Goal: Task Accomplishment & Management: Manage account settings

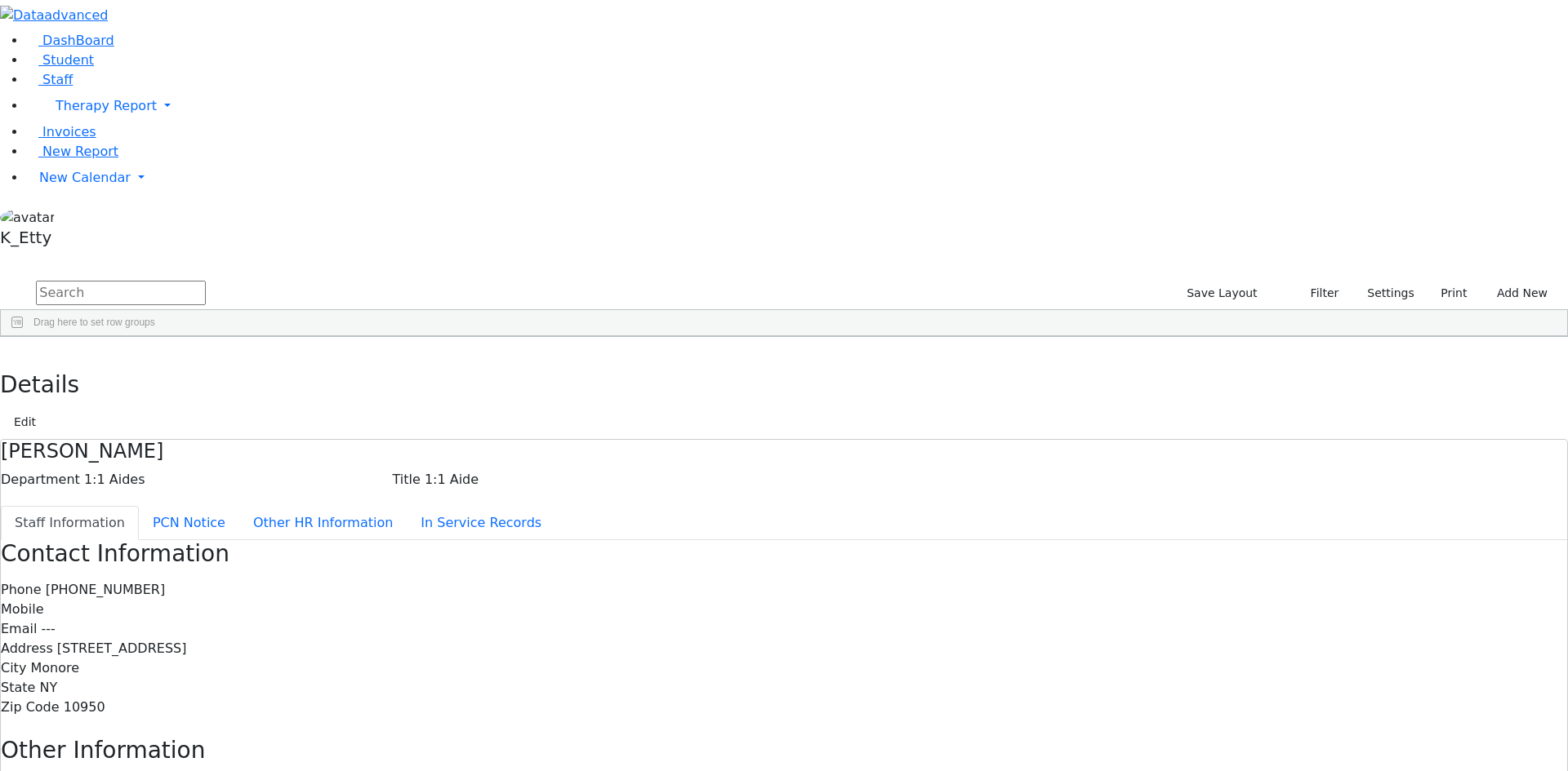
click at [206, 281] on input "text" at bounding box center [121, 293] width 170 height 24
type input "feigen"
click at [285, 363] on div "[PERSON_NAME] ([PERSON_NAME])" at bounding box center [237, 374] width 96 height 23
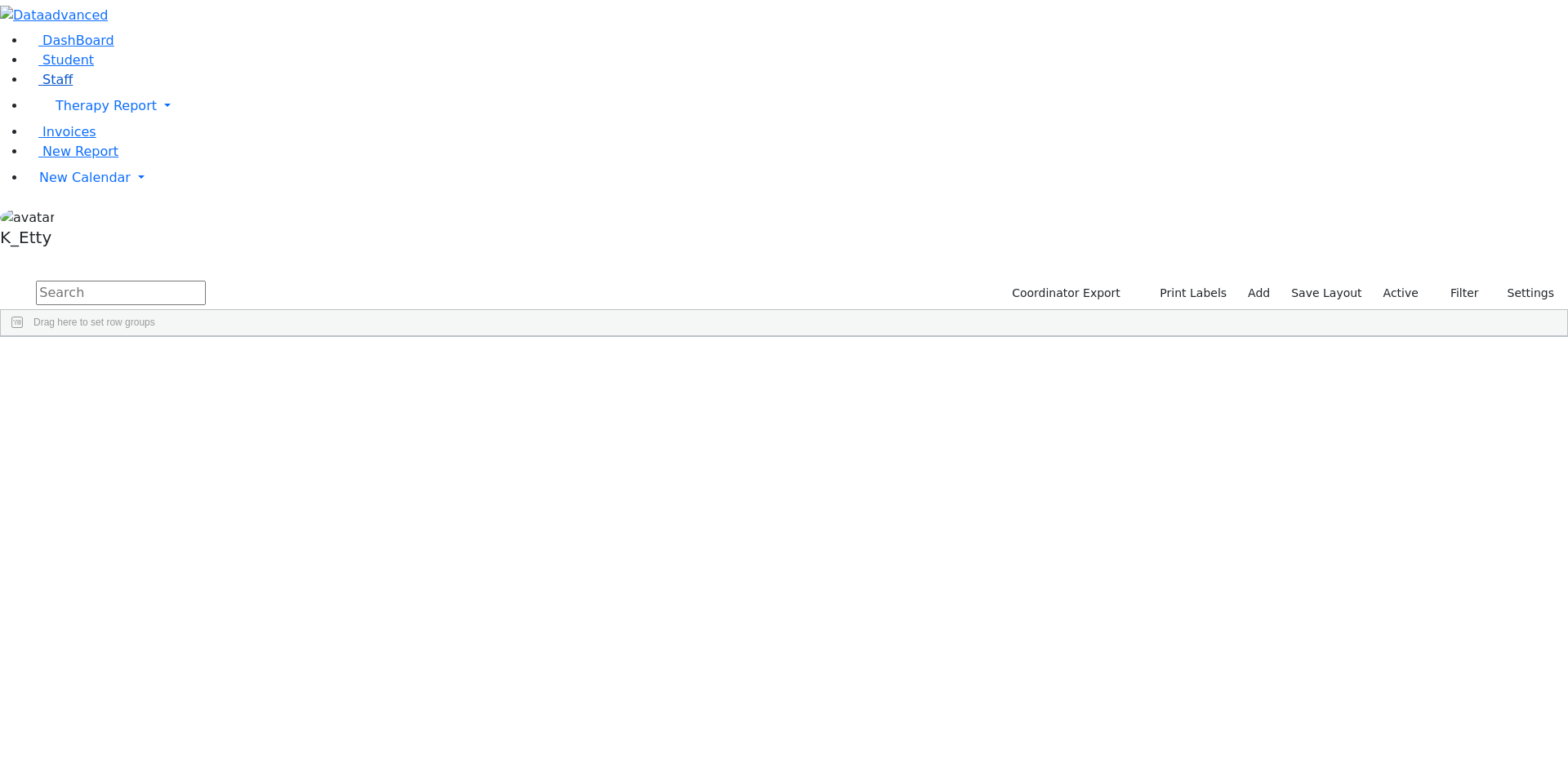
click at [73, 87] on link "Staff" at bounding box center [49, 80] width 46 height 16
click at [31, 278] on button "submit" at bounding box center [16, 293] width 31 height 31
click at [206, 281] on input "text" at bounding box center [121, 293] width 170 height 24
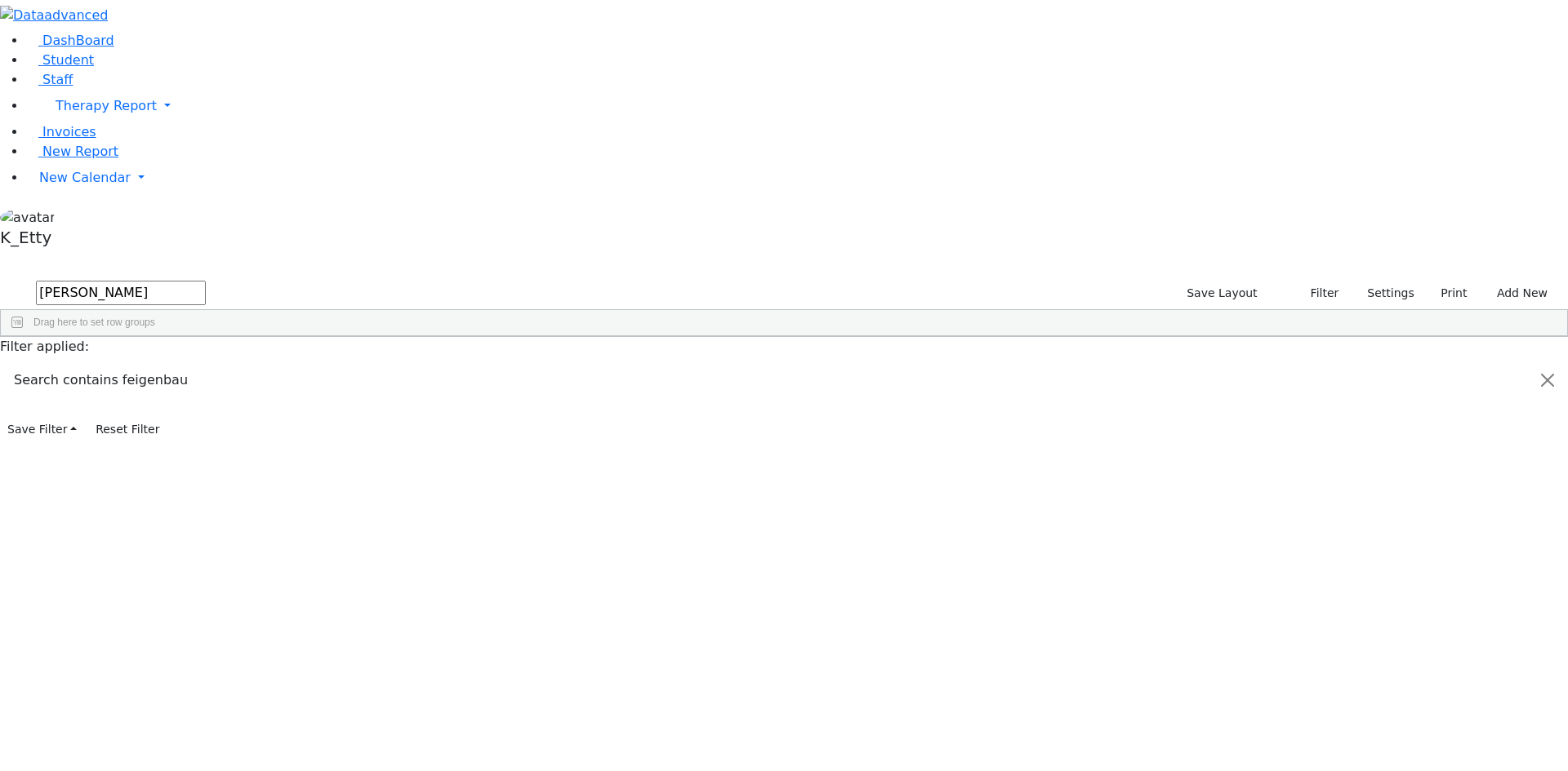
type input "[PERSON_NAME]"
click at [0, 278] on button "submit" at bounding box center [16, 293] width 31 height 31
click at [285, 363] on div "[PERSON_NAME] ([PERSON_NAME])" at bounding box center [237, 374] width 96 height 23
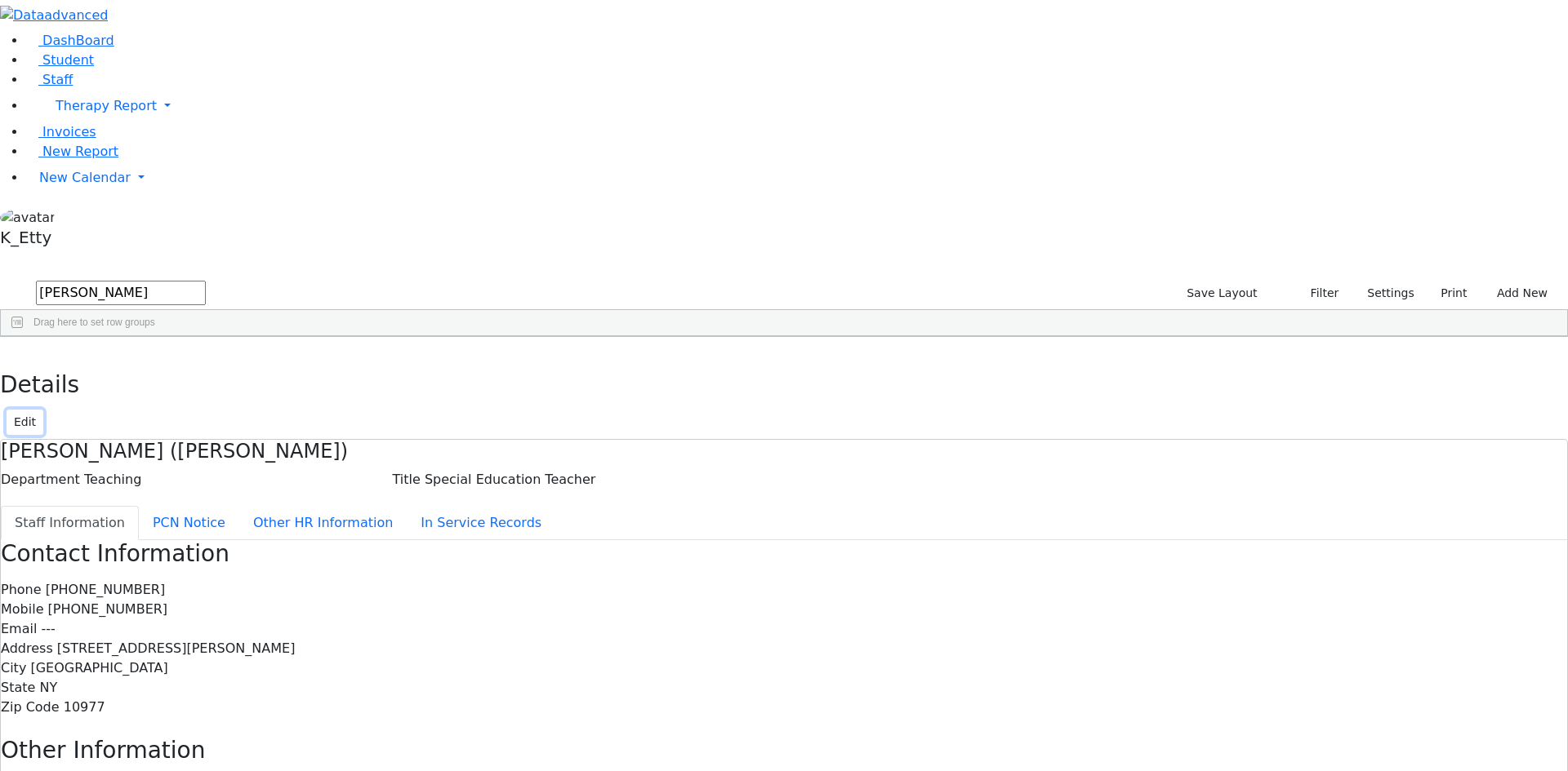
click at [43, 410] on button "Edit" at bounding box center [24, 422] width 37 height 25
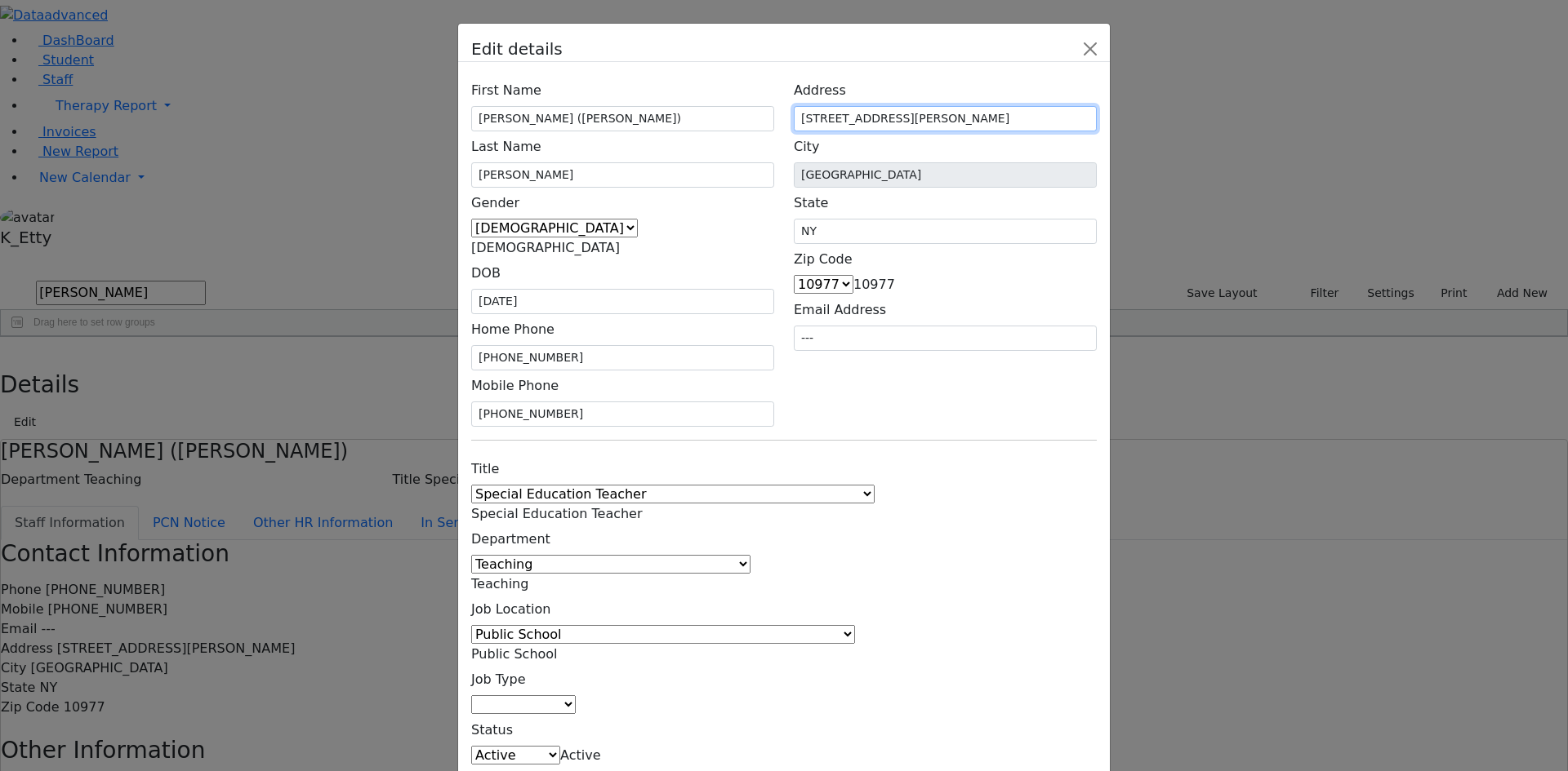
drag, startPoint x: 932, startPoint y: 193, endPoint x: 763, endPoint y: 193, distance: 169.0
click at [770, 193] on div "First Name [PERSON_NAME] ([PERSON_NAME]) Last Name [PERSON_NAME] Gender [DEMOGR…" at bounding box center [784, 251] width 645 height 351
type input "[STREET_ADDRESS]"
click at [905, 371] on div "First Name [PERSON_NAME] ([PERSON_NAME]) Last Name [PERSON_NAME] Gender [DEMOGR…" at bounding box center [784, 448] width 652 height 773
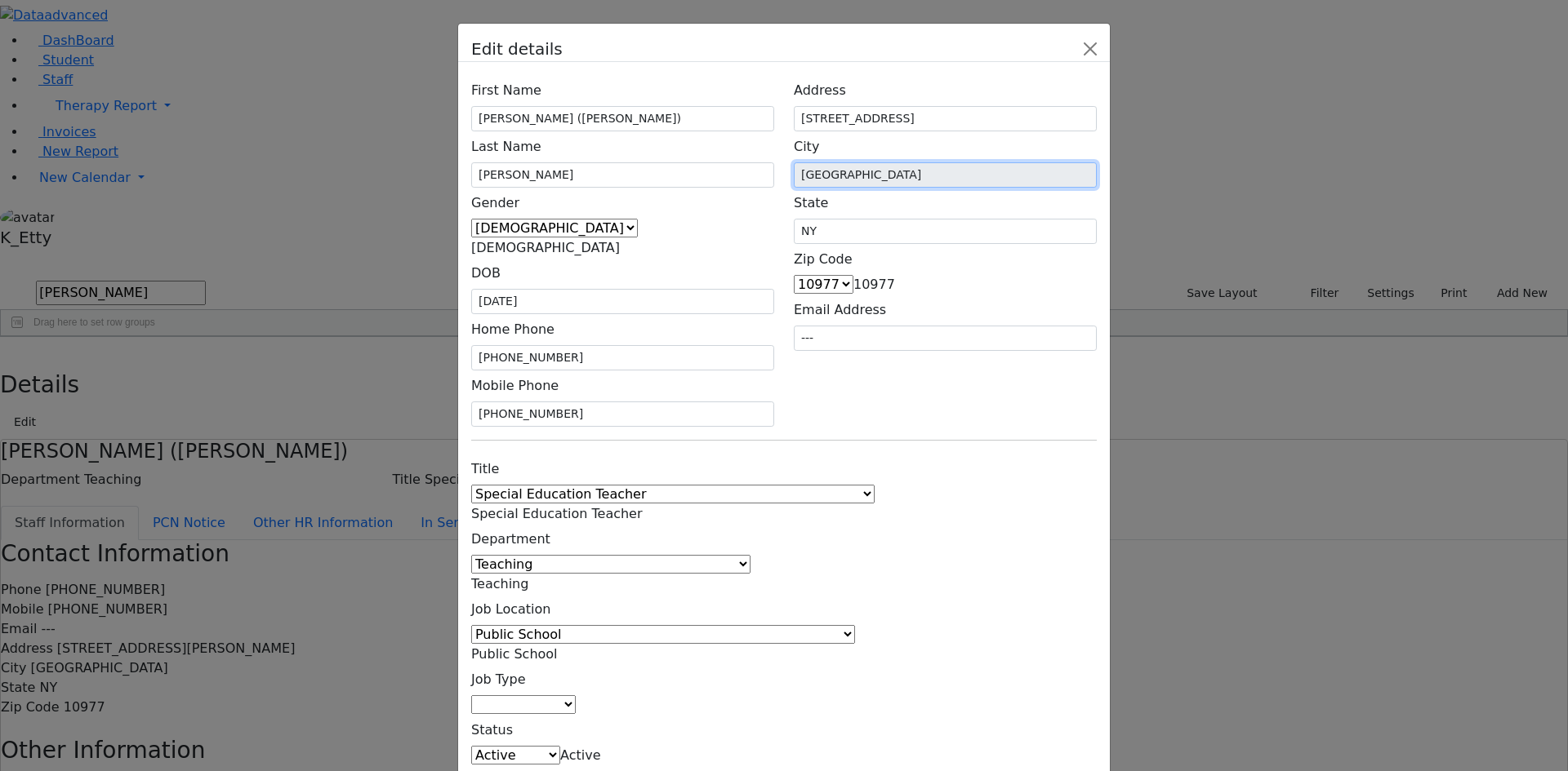
click at [1004, 188] on input "[GEOGRAPHIC_DATA]" at bounding box center [945, 175] width 303 height 25
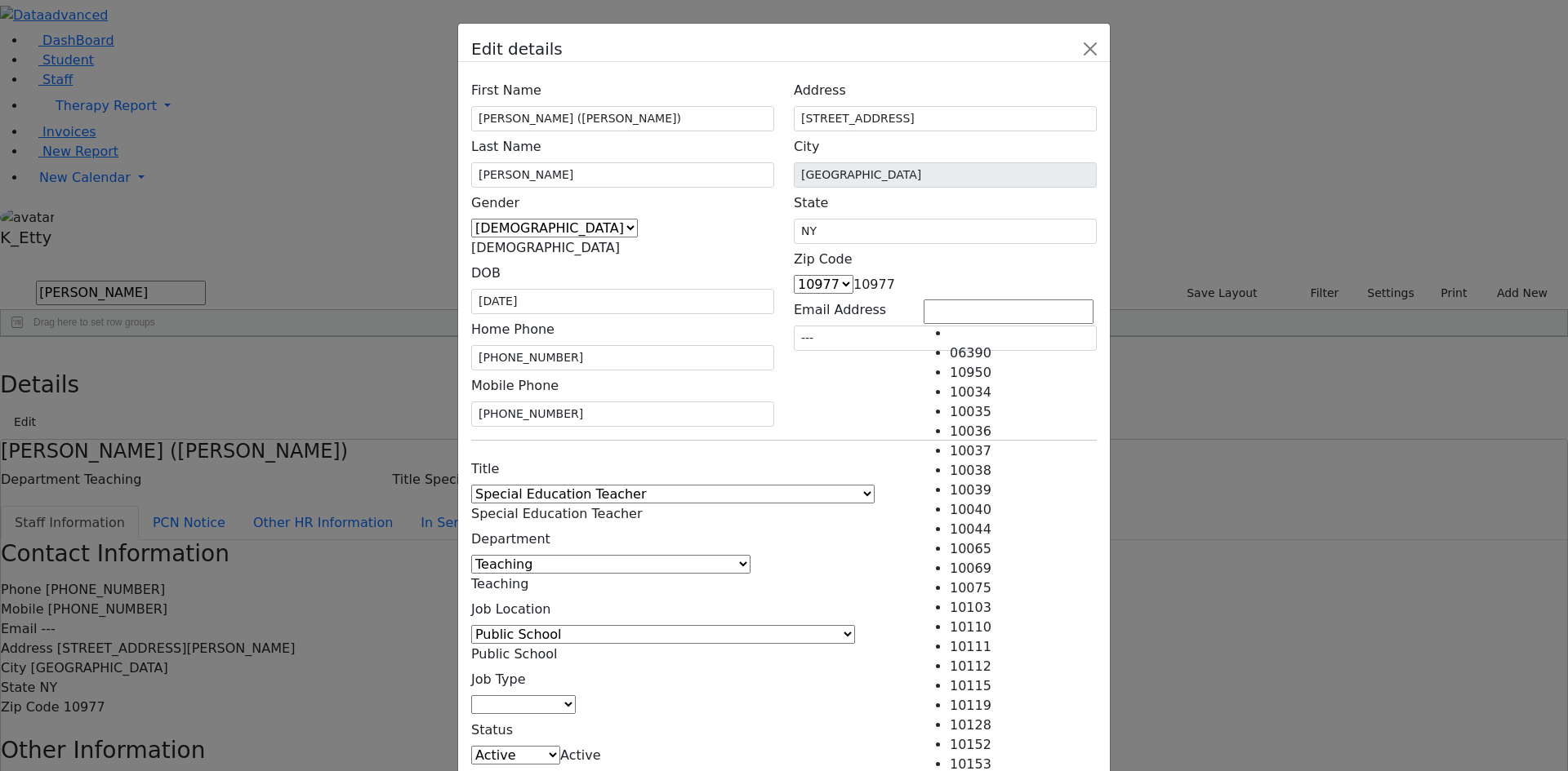
scroll to position [14288, 0]
drag, startPoint x: 966, startPoint y: 281, endPoint x: 887, endPoint y: 280, distance: 79.0
click at [887, 280] on div "Zip Code 06390 10950 10034 10035 10036 10037 10038 10039 10040 10044 10065 1006…" at bounding box center [945, 269] width 303 height 51
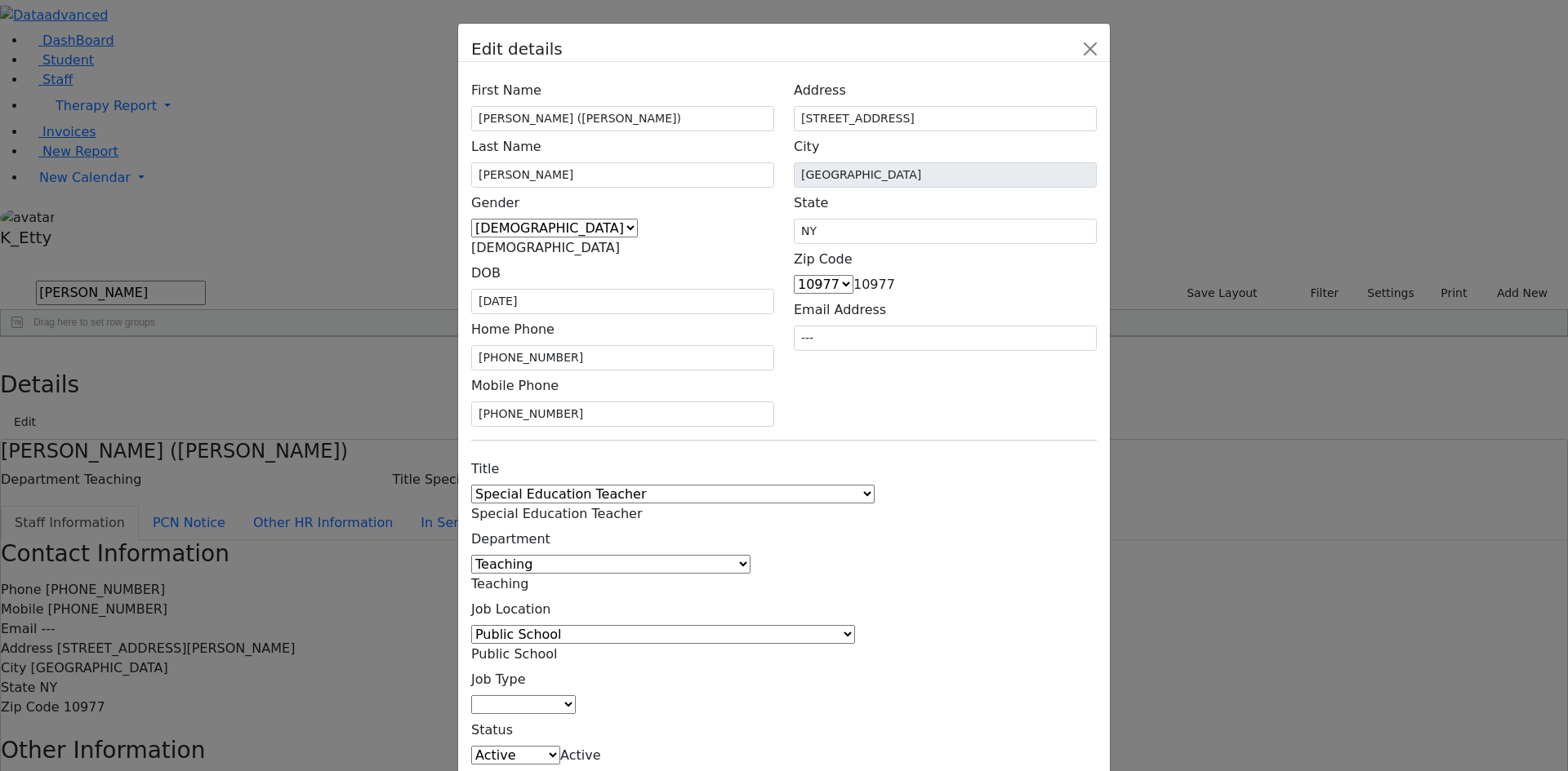
drag, startPoint x: 968, startPoint y: 288, endPoint x: 902, endPoint y: 287, distance: 66.0
click at [902, 287] on div "Zip Code 06390 10950 10034 10035 10036 10037 10038 10039 10040 10044 10065 1006…" at bounding box center [945, 269] width 303 height 51
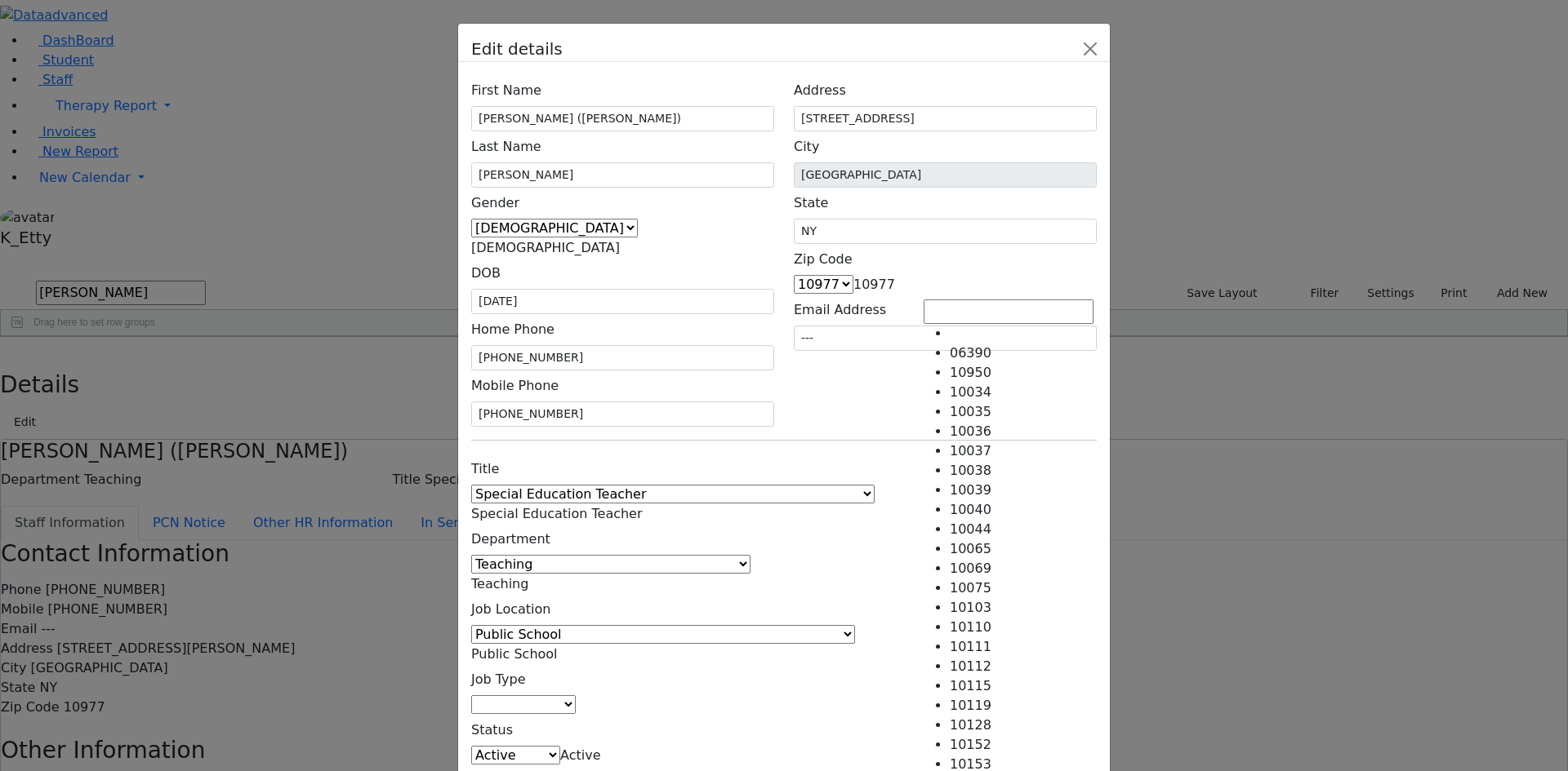
click at [895, 292] on span "10977" at bounding box center [875, 285] width 42 height 16
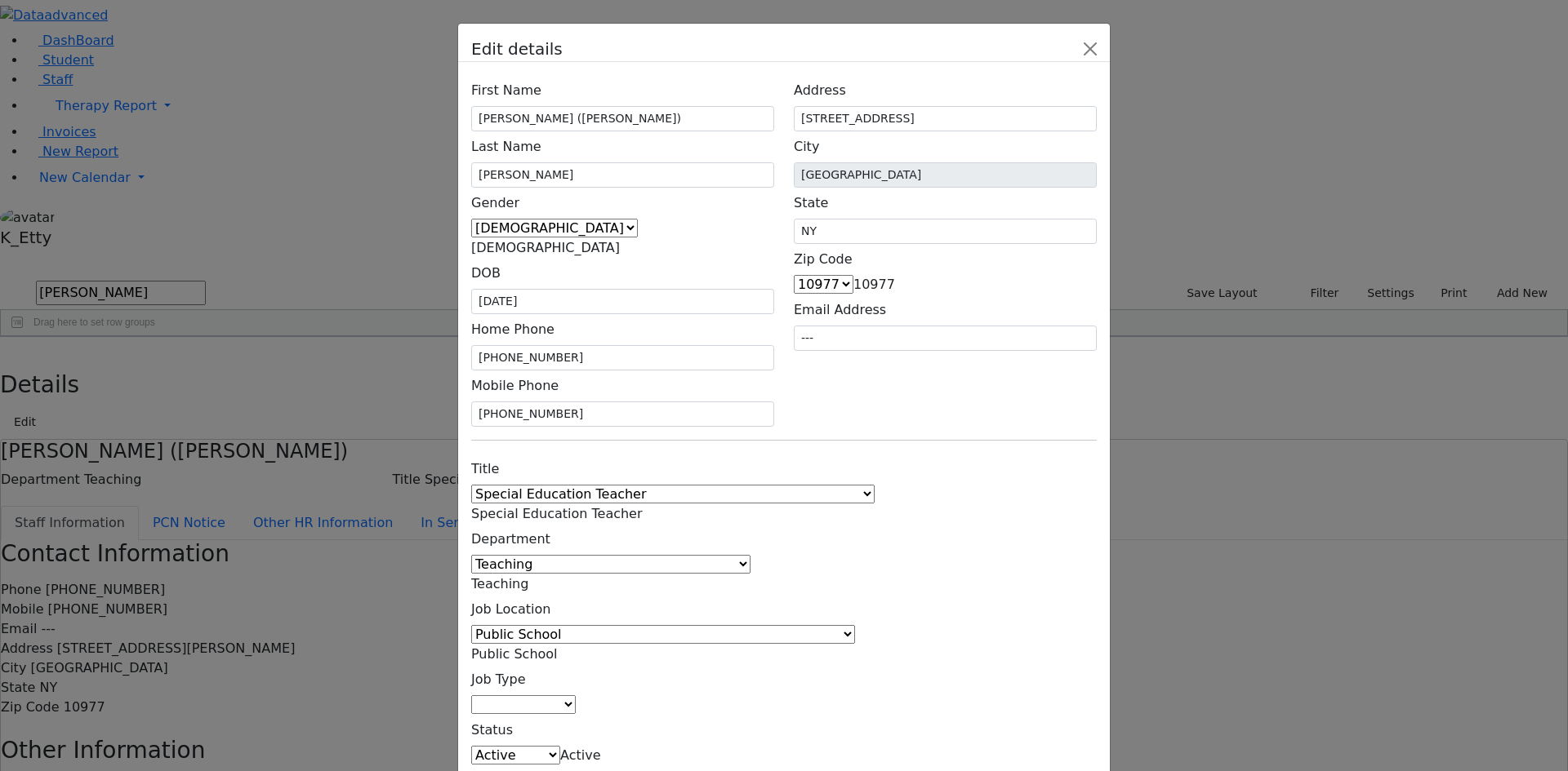
click at [895, 288] on span "10977" at bounding box center [875, 285] width 42 height 16
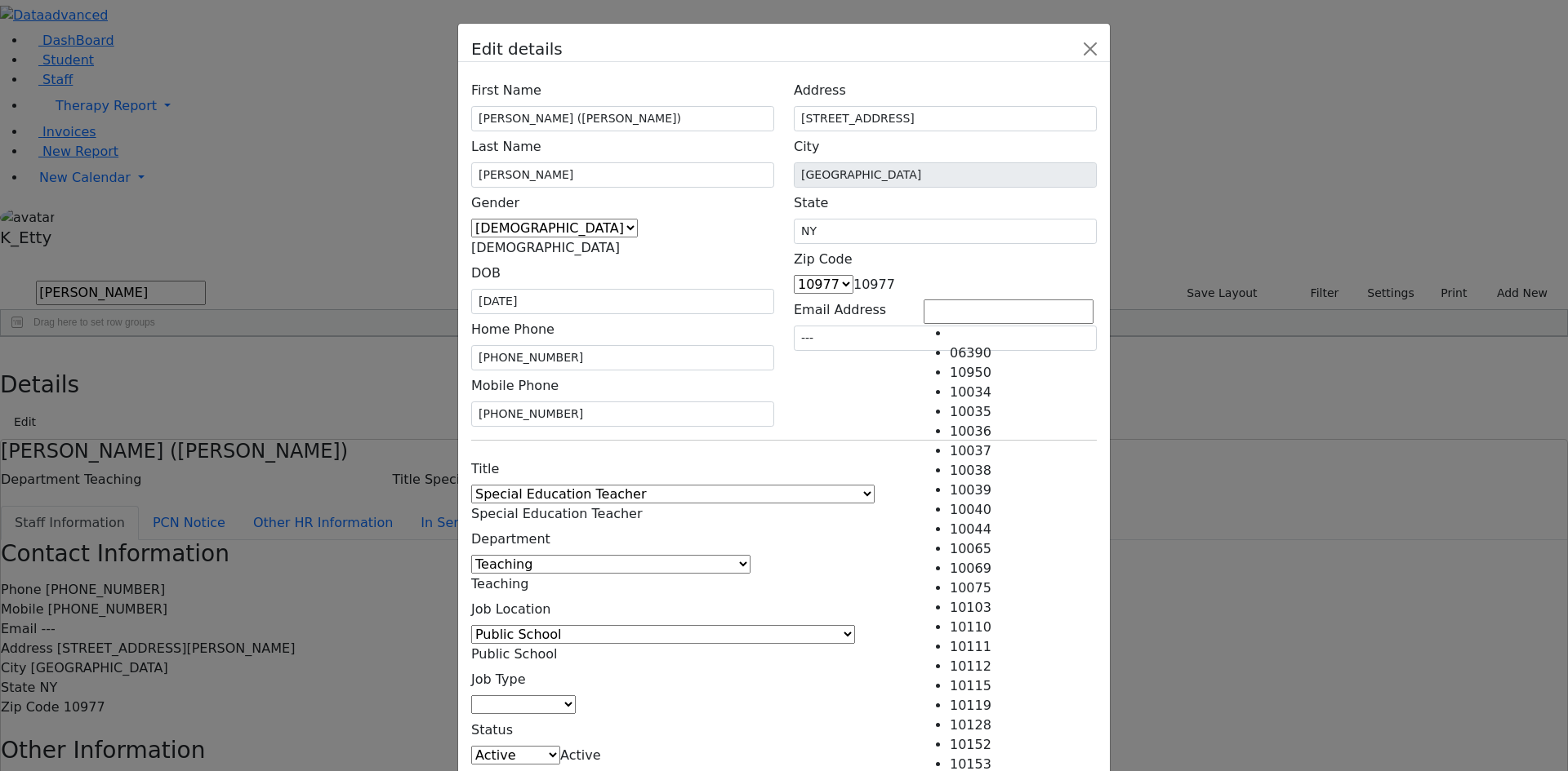
click at [895, 285] on span "10977" at bounding box center [875, 285] width 42 height 16
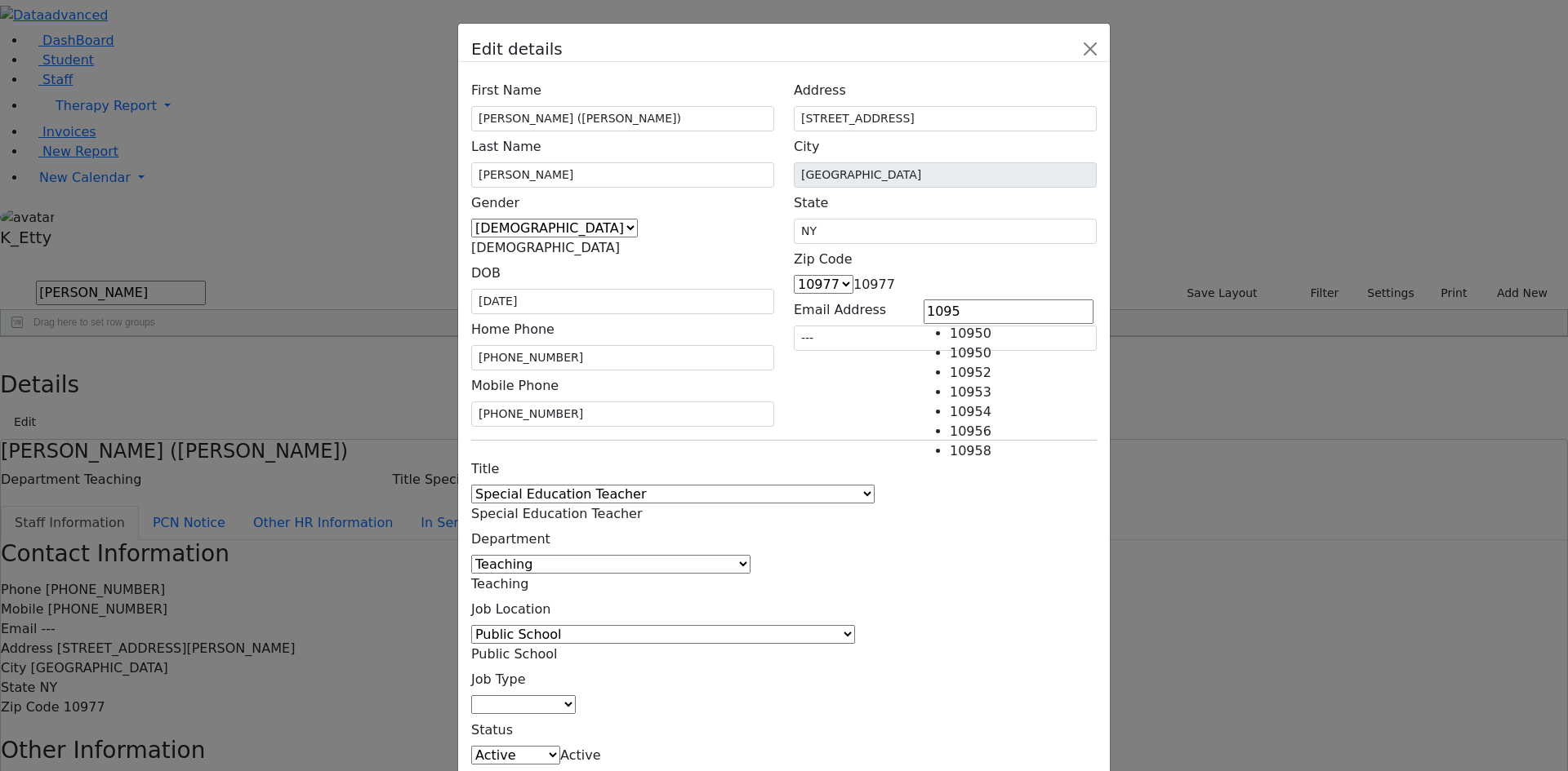
scroll to position [0, 0]
type input "10952"
click at [1090, 376] on div "First Name [PERSON_NAME] ([PERSON_NAME]) Last Name [PERSON_NAME] Gender [DEMOGR…" at bounding box center [784, 448] width 652 height 773
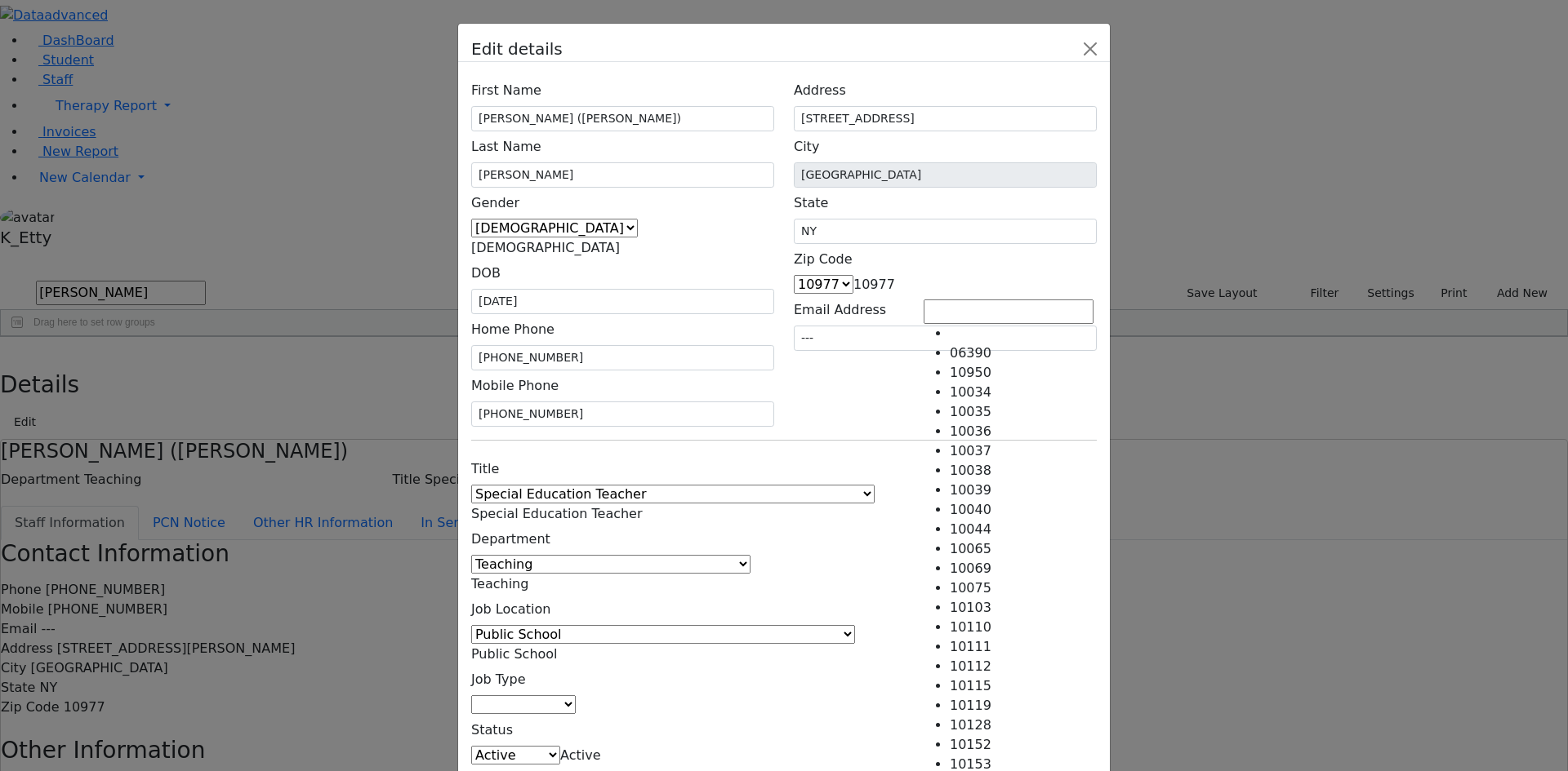
click at [895, 288] on span "10977" at bounding box center [875, 285] width 42 height 16
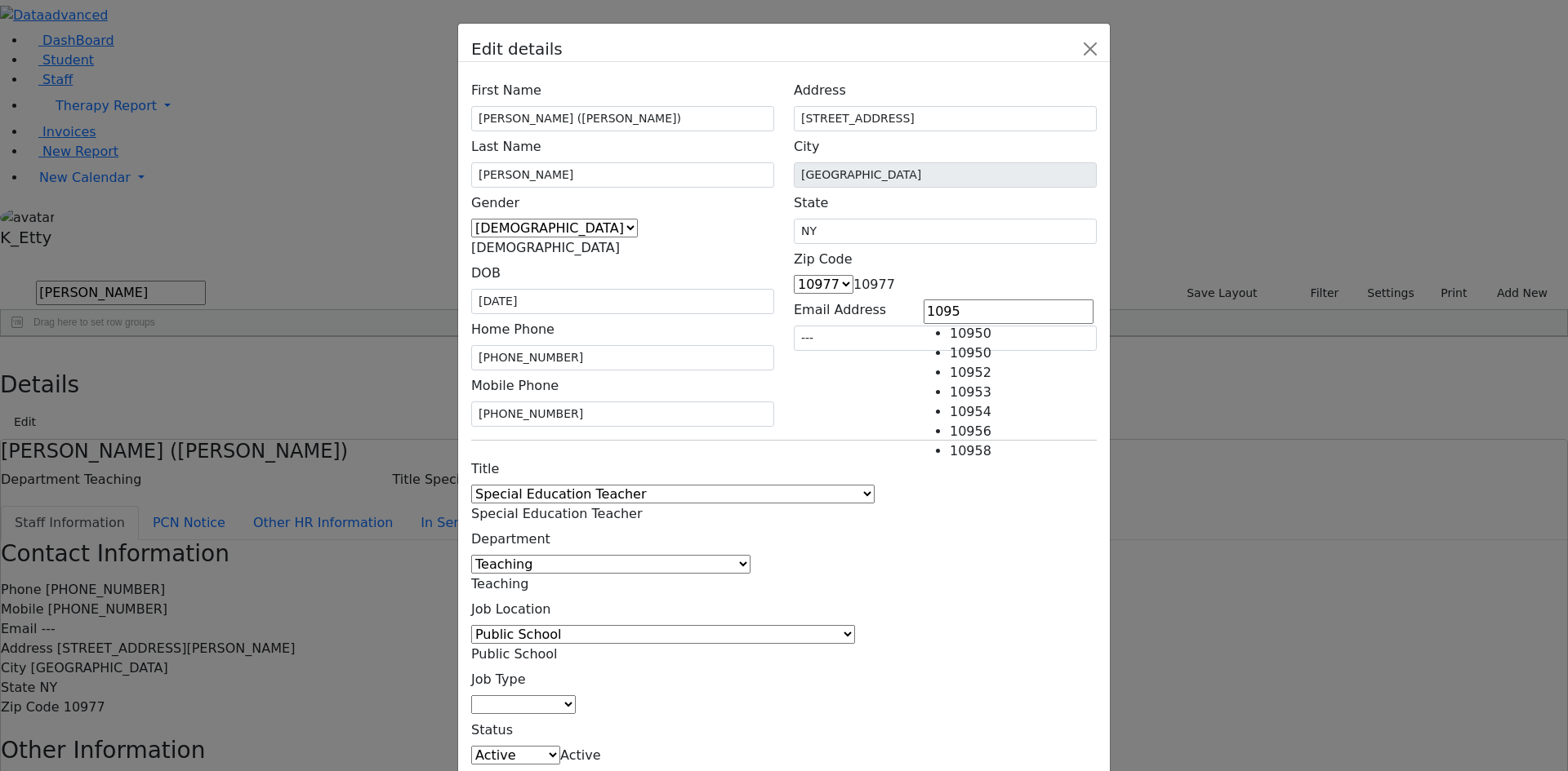
type input "1095"
type input "Monsey"
select select "10952"
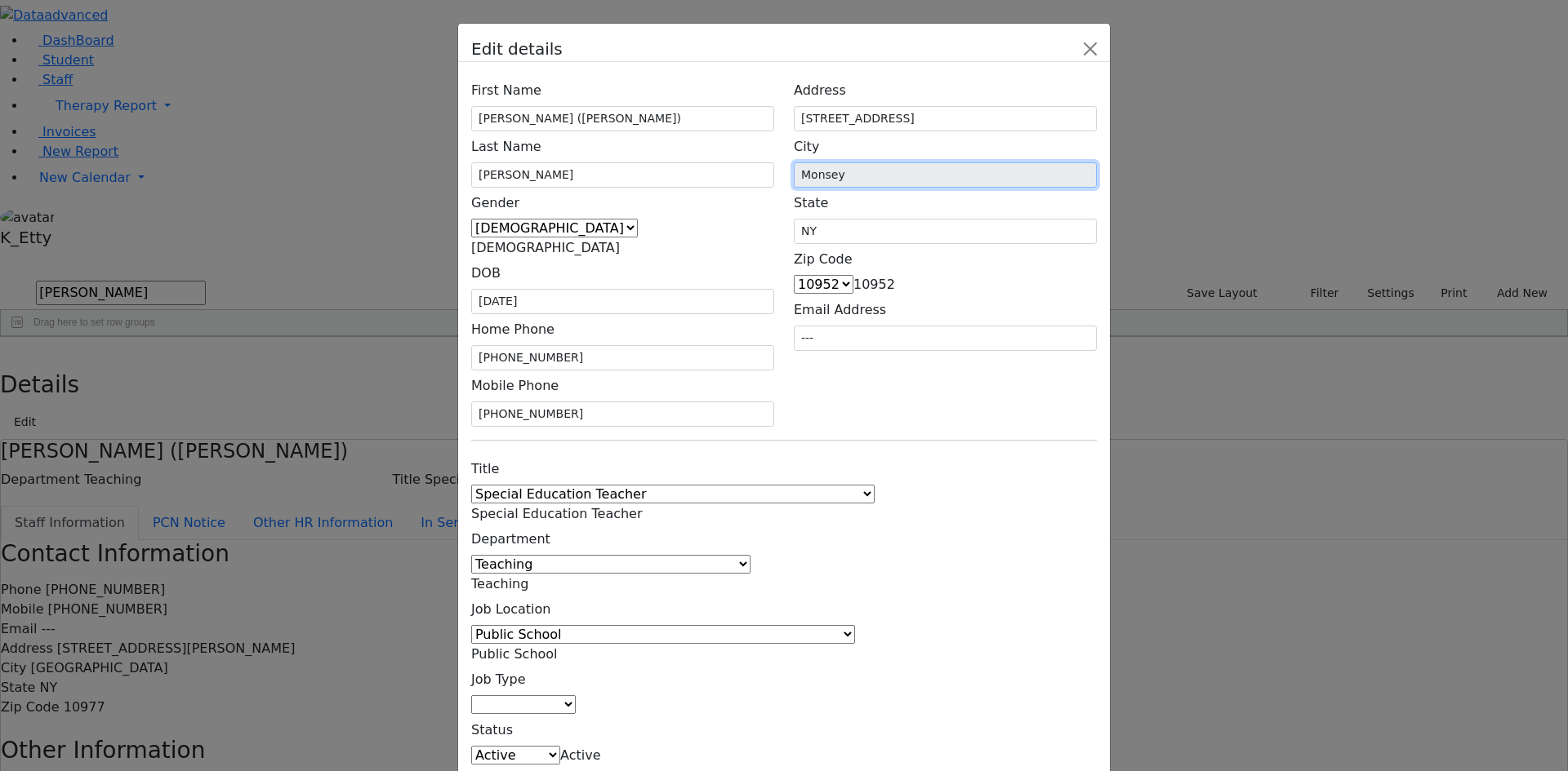
drag, startPoint x: 962, startPoint y: 218, endPoint x: 907, endPoint y: 217, distance: 55.0
click at [907, 217] on div "Address [STREET_ADDRESS] City [GEOGRAPHIC_DATA] State [GEOGRAPHIC_DATA] Zip Cod…" at bounding box center [944, 251] width 323 height 351
drag, startPoint x: 992, startPoint y: 354, endPoint x: 997, endPoint y: 363, distance: 10.3
click at [995, 360] on div "Address [STREET_ADDRESS] City [GEOGRAPHIC_DATA] State [GEOGRAPHIC_DATA] Zip Cod…" at bounding box center [944, 251] width 323 height 351
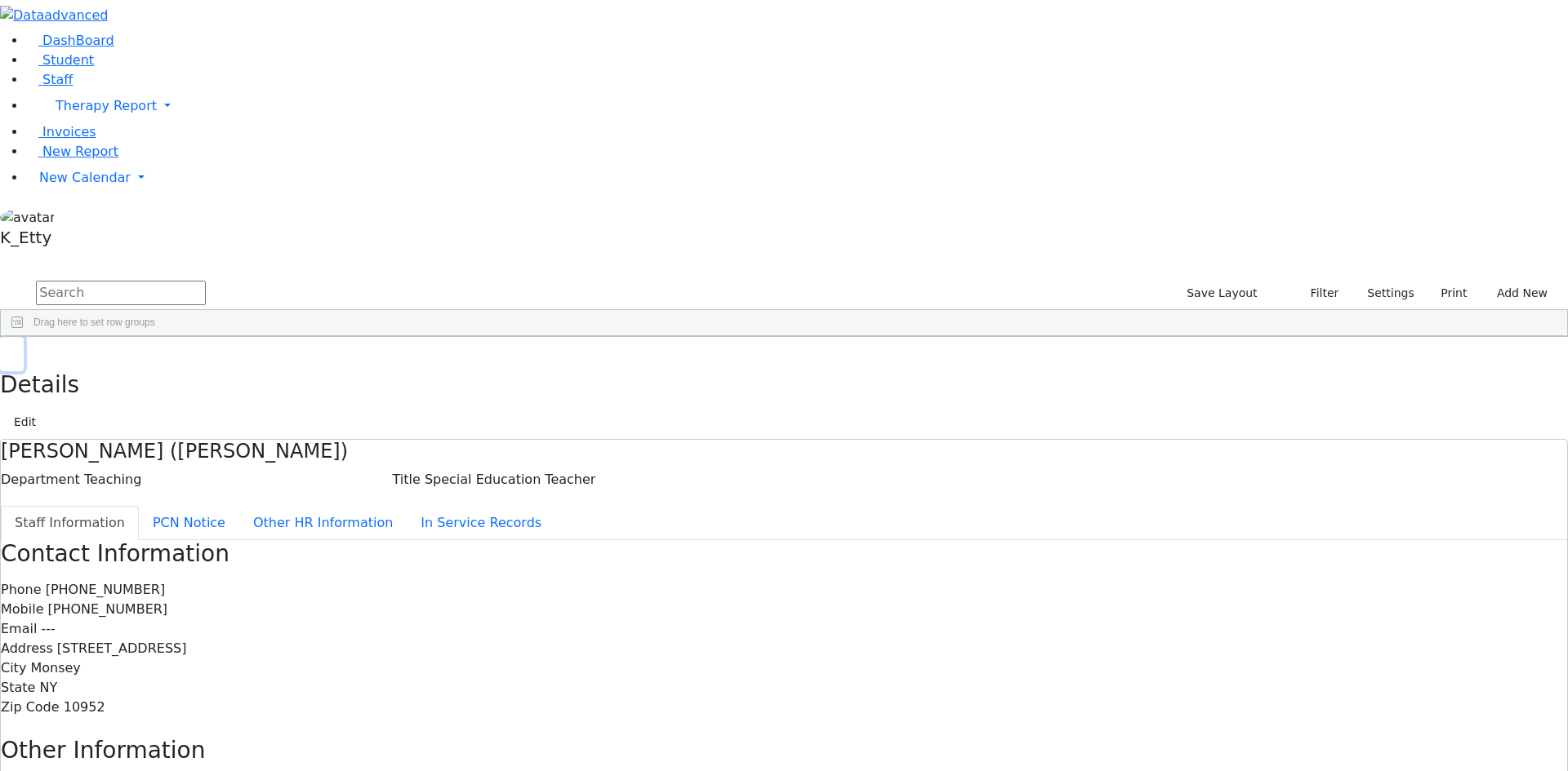
click at [7, 350] on use "button" at bounding box center [7, 350] width 0 height 0
click at [206, 281] on input "text" at bounding box center [121, 293] width 170 height 24
type input "[PERSON_NAME]"
